Goal: Transaction & Acquisition: Purchase product/service

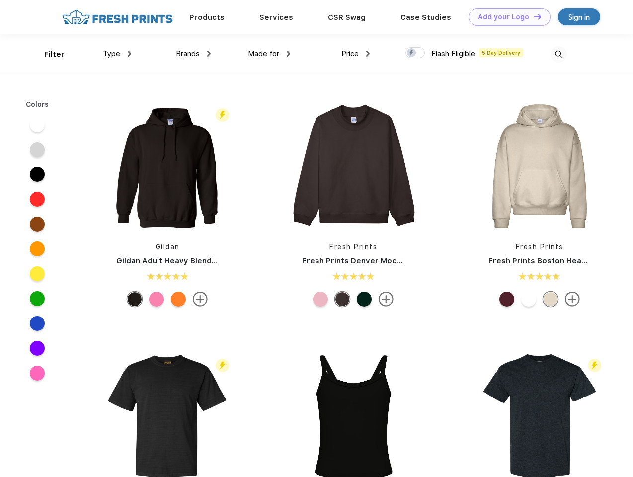
click at [506, 17] on link "Add your Logo Design Tool" at bounding box center [510, 16] width 82 height 17
click at [0, 0] on div "Design Tool" at bounding box center [0, 0] width 0 height 0
click at [533, 16] on link "Add your Logo Design Tool" at bounding box center [510, 16] width 82 height 17
click at [48, 54] on div "Filter" at bounding box center [54, 54] width 20 height 11
click at [117, 54] on span "Type" at bounding box center [111, 53] width 17 height 9
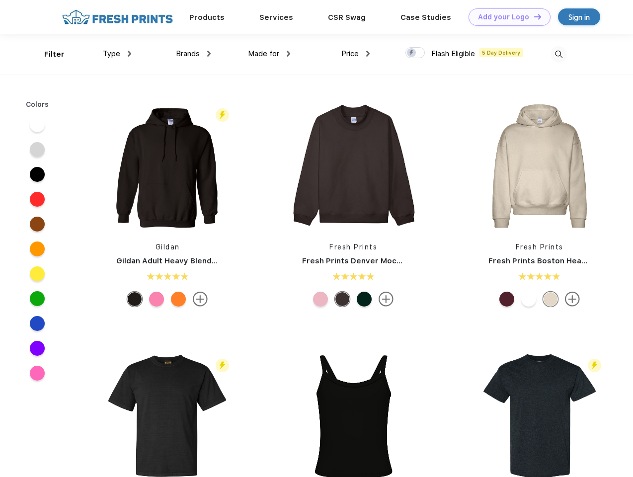
click at [193, 54] on span "Brands" at bounding box center [188, 53] width 24 height 9
click at [269, 54] on span "Made for" at bounding box center [263, 53] width 31 height 9
click at [356, 54] on span "Price" at bounding box center [349, 53] width 17 height 9
click at [415, 53] on div at bounding box center [415, 52] width 19 height 11
click at [412, 53] on input "checkbox" at bounding box center [409, 50] width 6 height 6
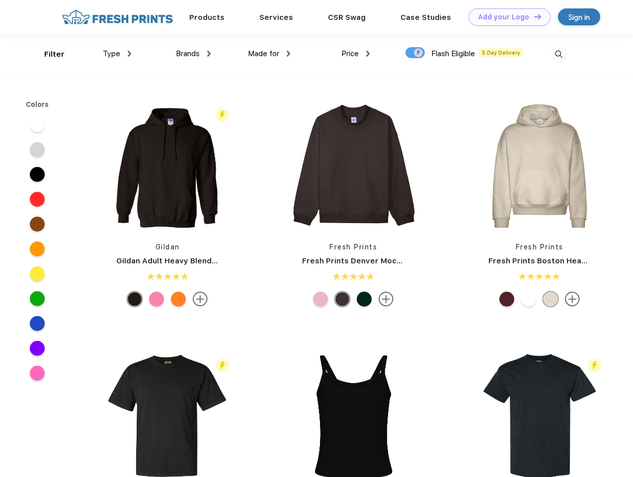
click at [559, 54] on img at bounding box center [559, 54] width 16 height 16
